Goal: Find specific page/section: Find specific page/section

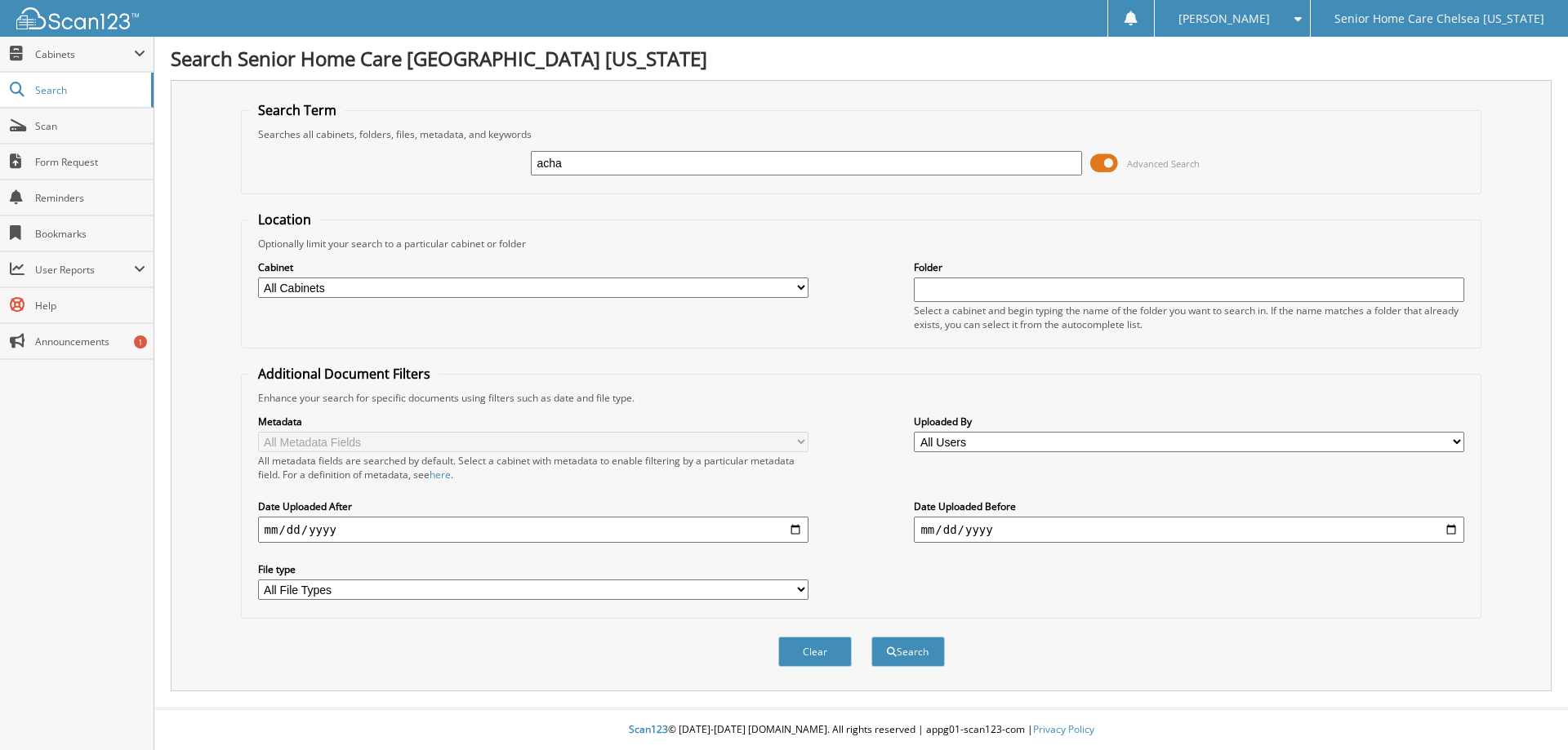
type input "acha"
click at [871, 636] on button "Search" at bounding box center [908, 651] width 73 height 30
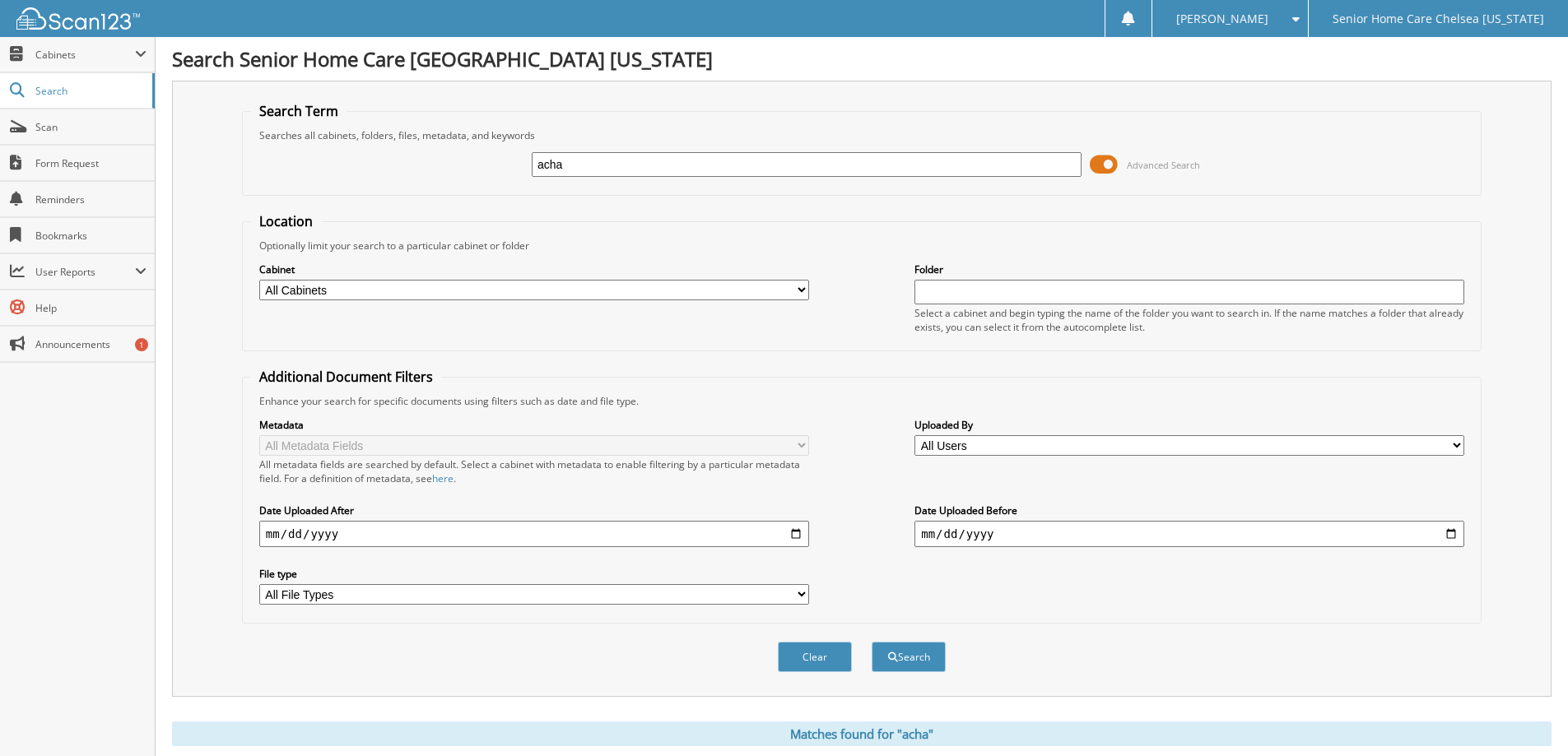
click at [694, 168] on input "acha" at bounding box center [806, 165] width 550 height 25
type input "a"
type input "[PERSON_NAME]"
click at [872, 641] on button "Search" at bounding box center [909, 657] width 74 height 30
click at [620, 172] on input "[PERSON_NAME]" at bounding box center [806, 165] width 550 height 25
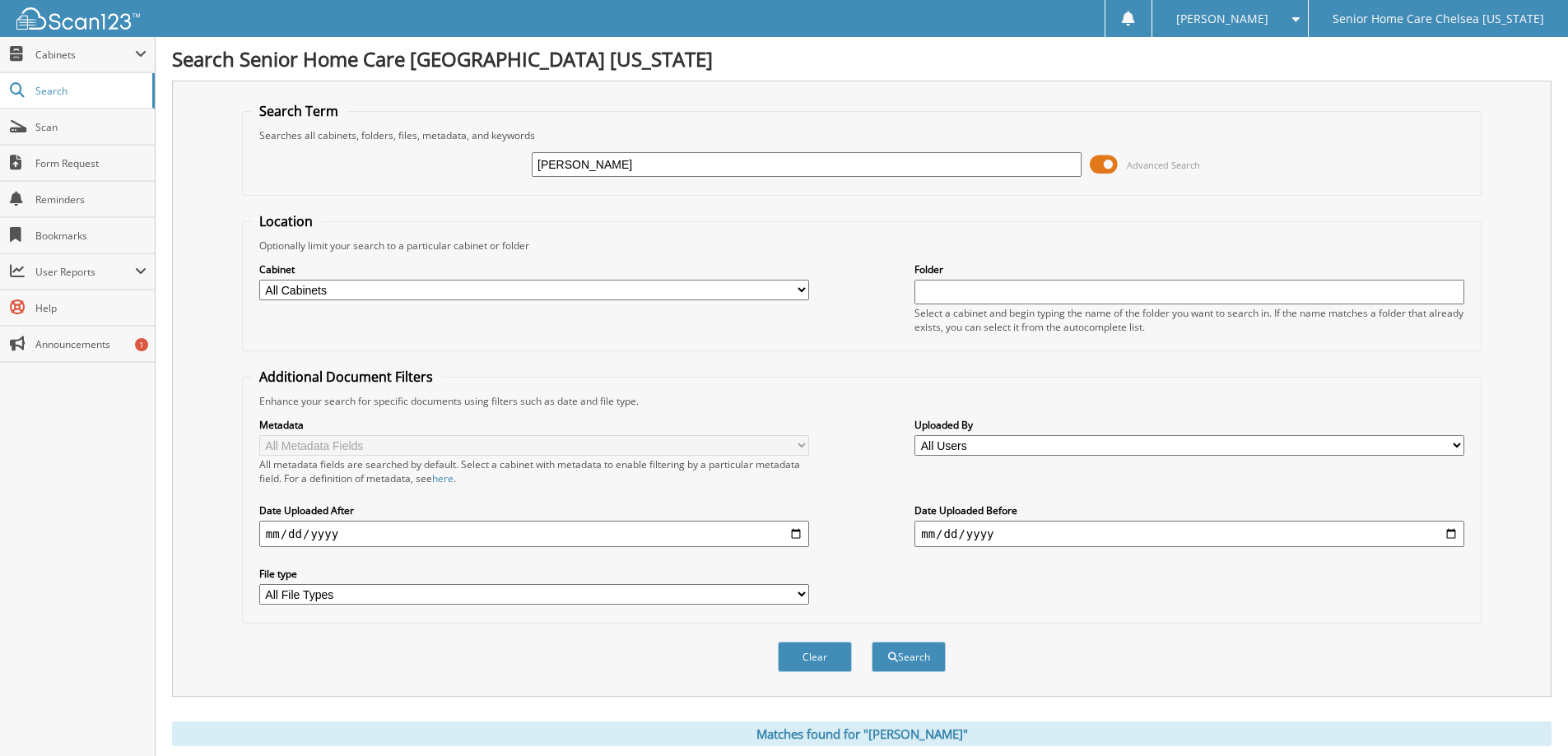
type input "sandra acha"
click at [872, 641] on button "Search" at bounding box center [909, 657] width 74 height 30
click at [620, 172] on input "[PERSON_NAME]" at bounding box center [806, 165] width 550 height 25
type input "s"
type input "sahara acha"
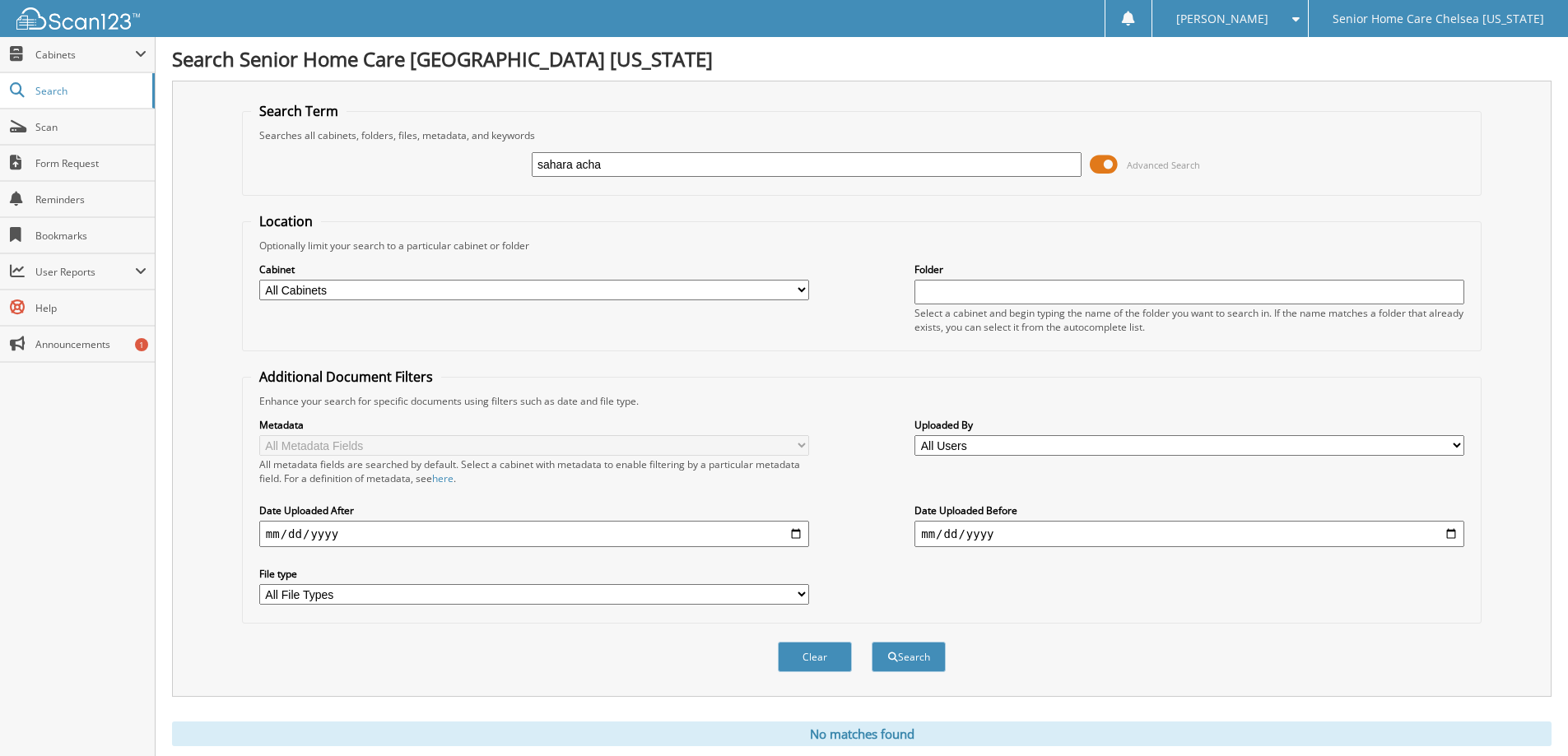
click at [872, 641] on button "Search" at bounding box center [909, 657] width 74 height 30
click at [1105, 164] on span at bounding box center [1104, 165] width 28 height 25
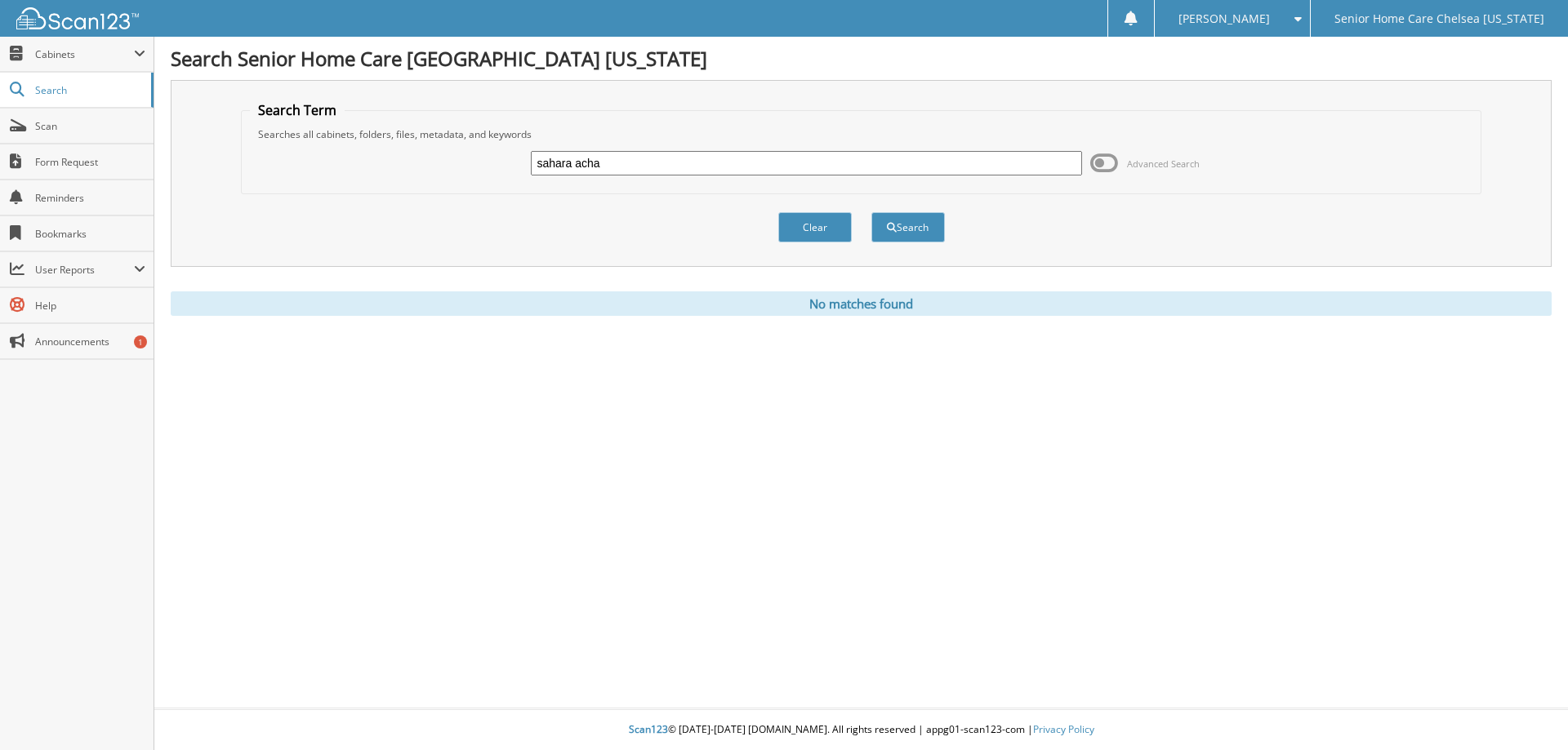
click at [633, 164] on input "sahara acha" at bounding box center [806, 164] width 550 height 24
type input "s"
type input "Acha"
click at [898, 217] on button "Search" at bounding box center [908, 227] width 73 height 30
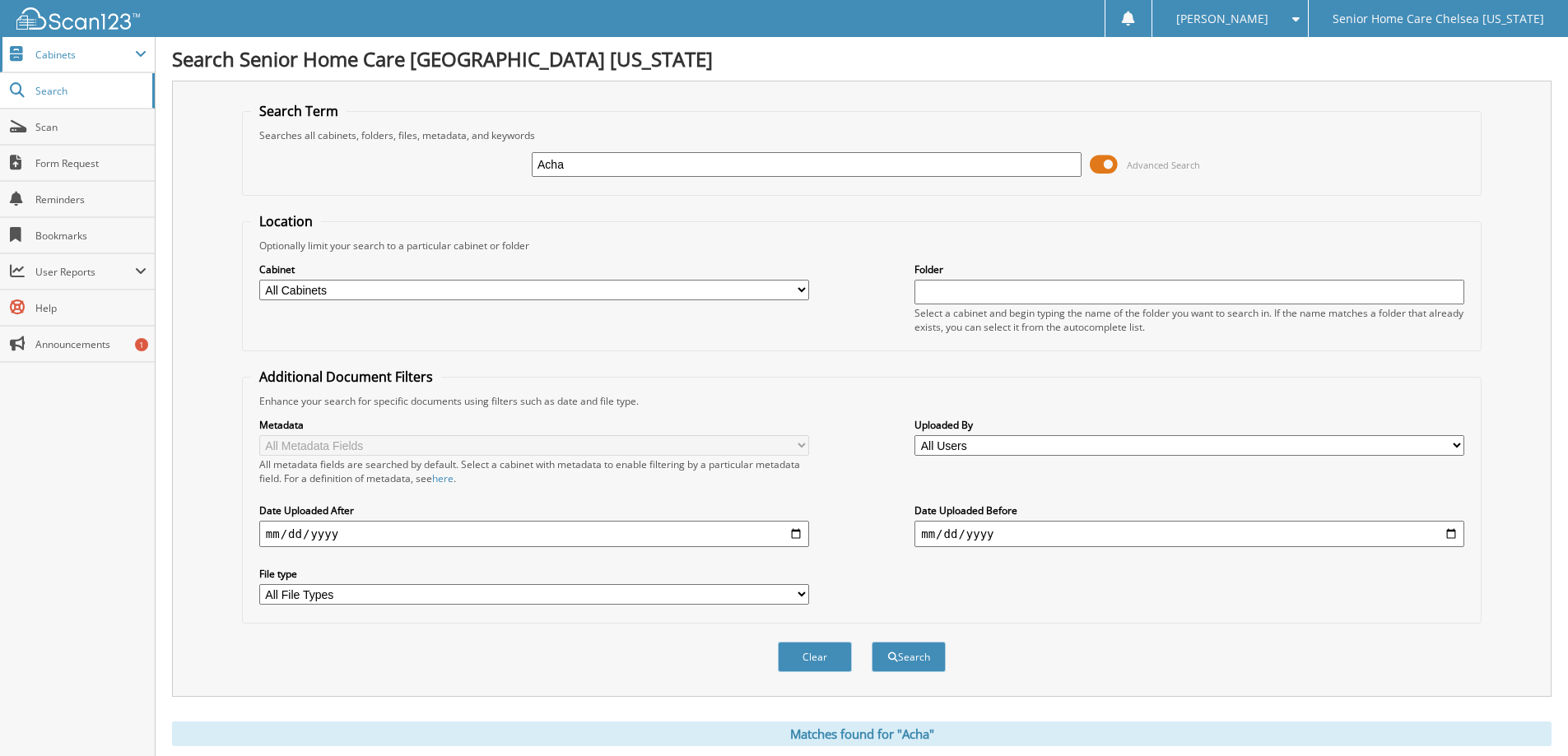
click at [56, 55] on span "Cabinets" at bounding box center [84, 54] width 99 height 14
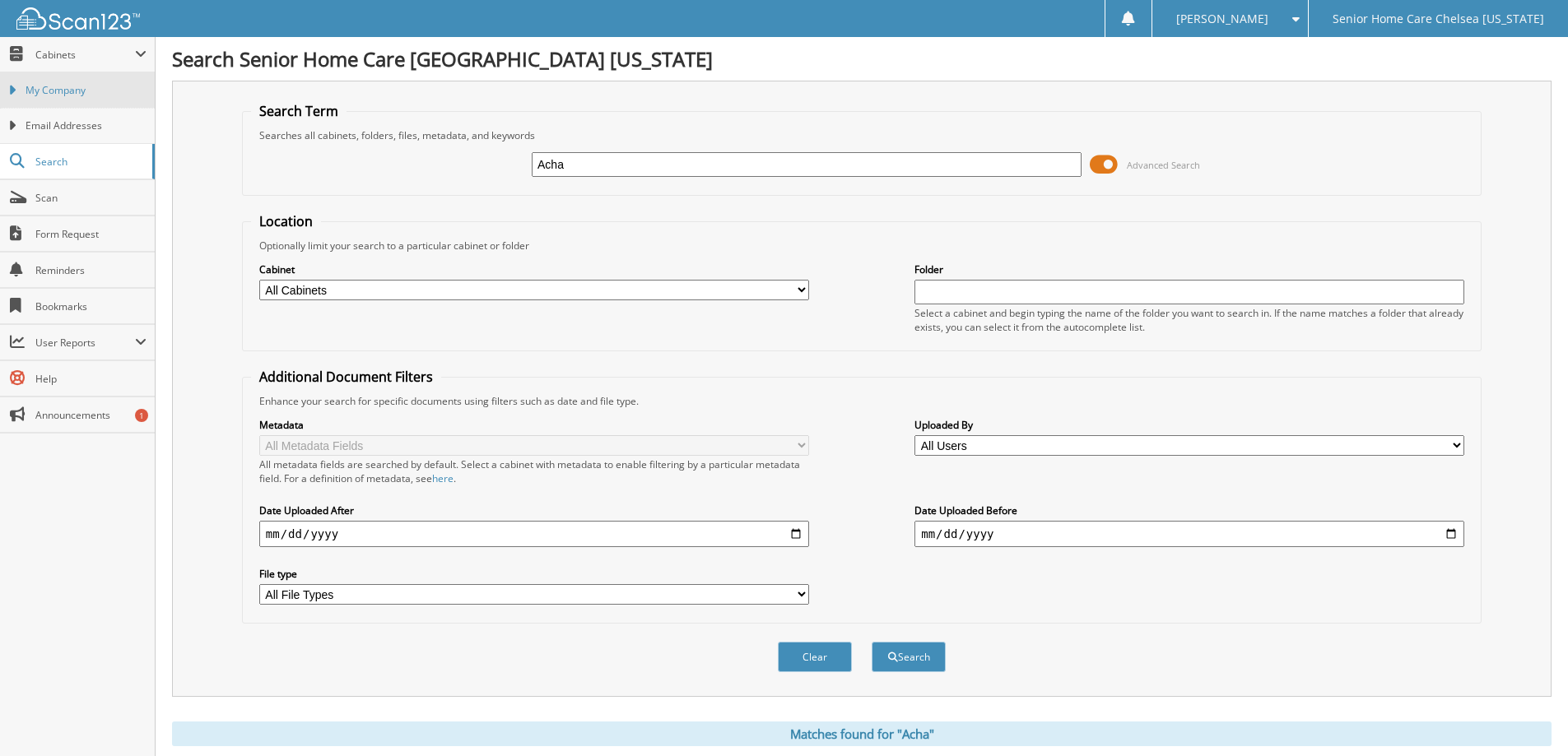
click at [66, 92] on span "My Company" at bounding box center [86, 91] width 121 height 15
